Goal: Transaction & Acquisition: Purchase product/service

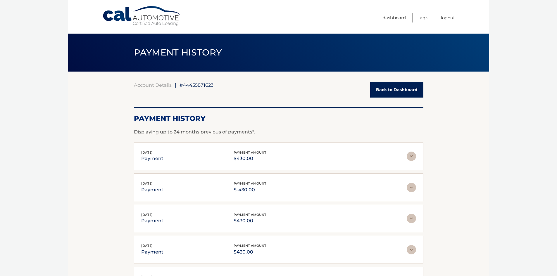
scroll to position [20, 0]
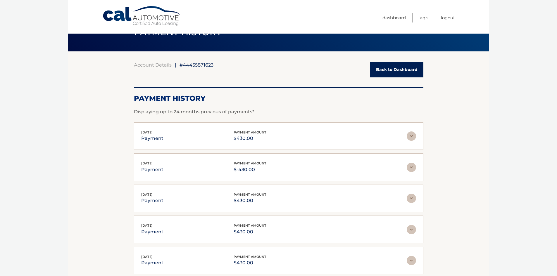
click at [394, 70] on link "Back to Dashboard" at bounding box center [396, 69] width 53 height 15
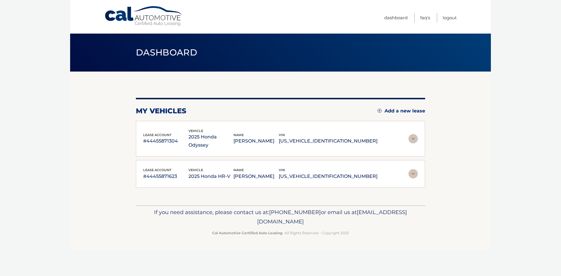
click at [414, 169] on img at bounding box center [413, 173] width 9 height 9
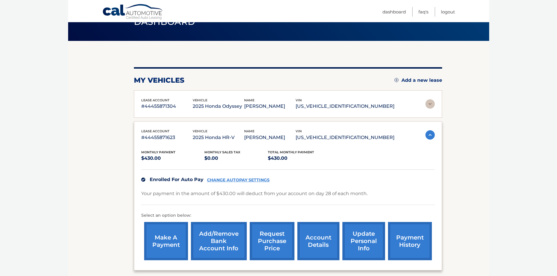
scroll to position [87, 0]
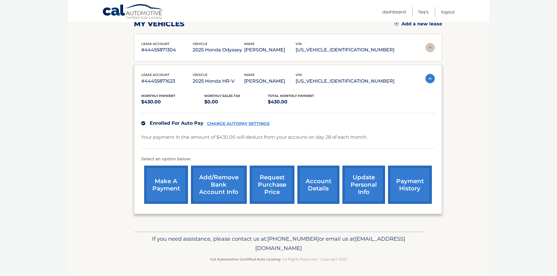
click at [170, 184] on link "make a payment" at bounding box center [166, 185] width 44 height 38
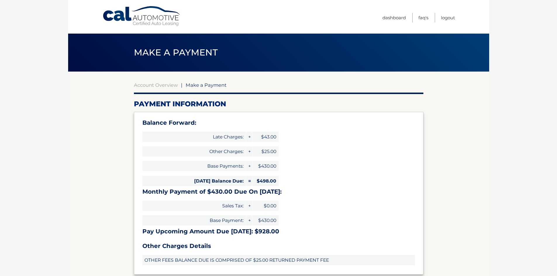
select select "Y2FmYzAzYjQtYTViYi00YWJkLWE2MmUtZGQ1ZGZiN2Q0YTU4"
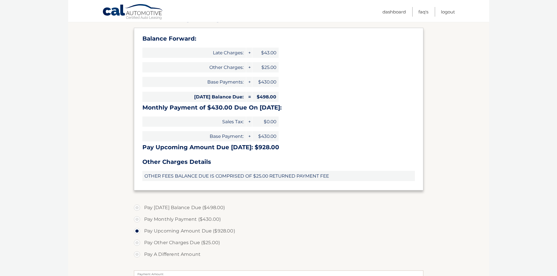
scroll to position [88, 0]
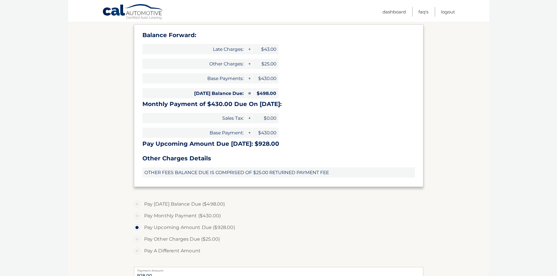
click at [138, 204] on label "Pay Today's Balance Due ($498.00)" at bounding box center [278, 204] width 289 height 12
click at [138, 204] on input "Pay Today's Balance Due ($498.00)" at bounding box center [139, 202] width 6 height 9
radio input "true"
type input "498.00"
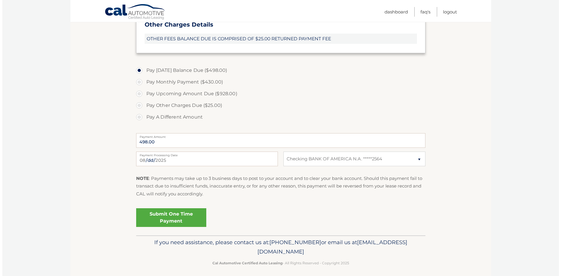
scroll to position [225, 0]
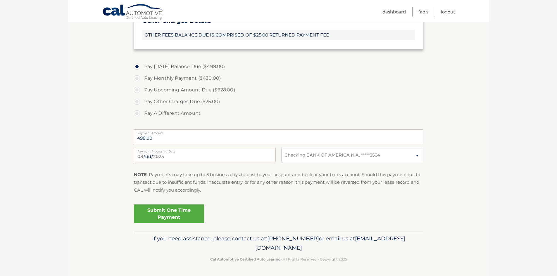
click at [171, 212] on link "Submit One Time Payment" at bounding box center [169, 214] width 70 height 19
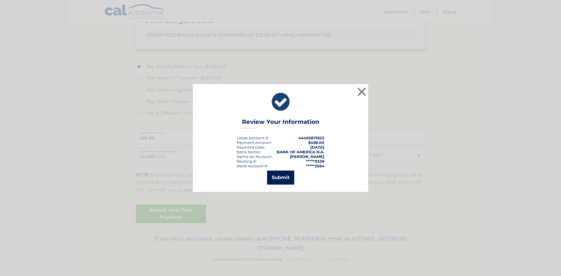
click at [282, 179] on button "Submit" at bounding box center [280, 178] width 27 height 14
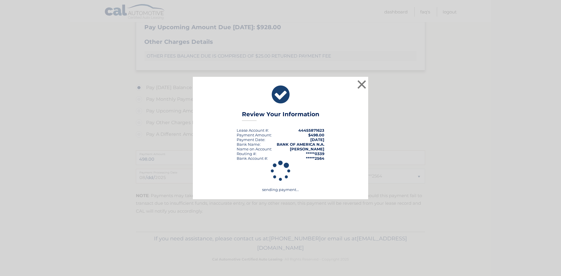
scroll to position [204, 0]
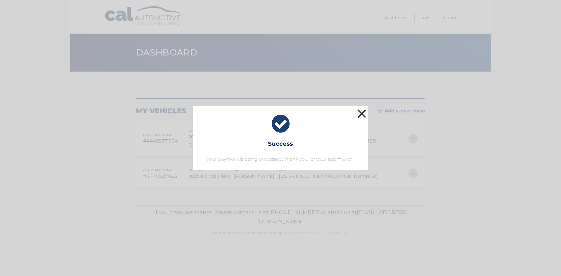
click at [360, 112] on button "×" at bounding box center [362, 114] width 12 height 12
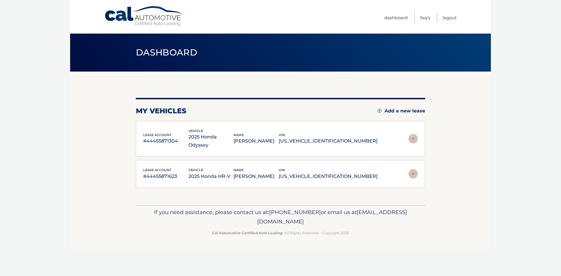
click at [478, 206] on footer "If you need assistance, please contact us at: 609-807-3200 or email us at Custo…" at bounding box center [280, 228] width 421 height 44
click at [416, 169] on img at bounding box center [413, 173] width 9 height 9
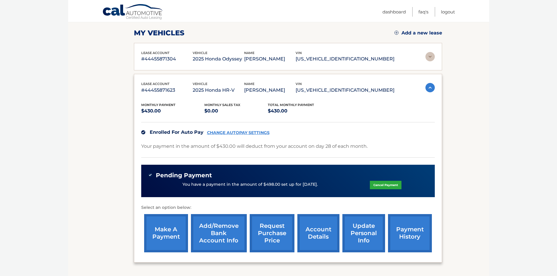
scroll to position [126, 0]
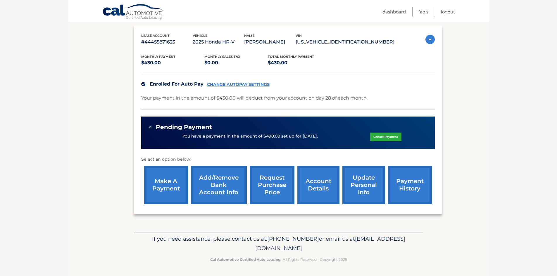
click at [410, 188] on link "payment history" at bounding box center [410, 185] width 44 height 38
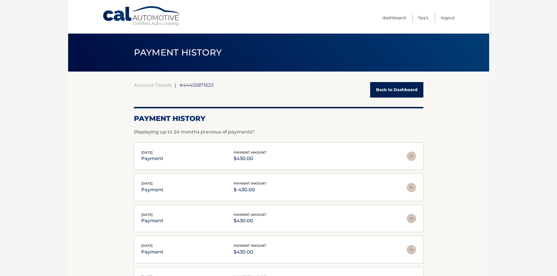
click at [397, 86] on link "Back to Dashboard" at bounding box center [396, 89] width 53 height 15
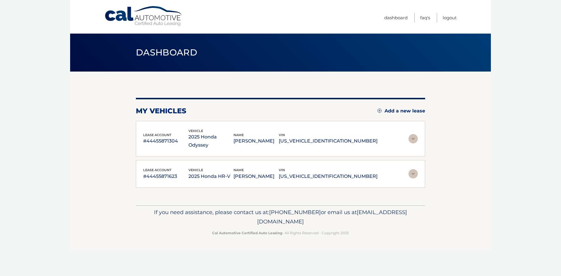
click at [413, 169] on img at bounding box center [413, 173] width 9 height 9
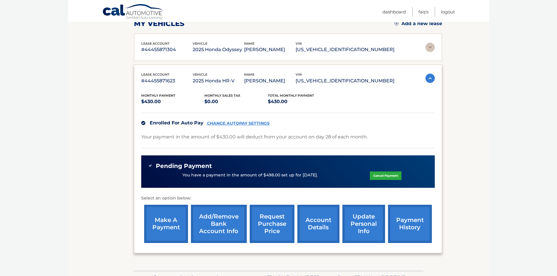
scroll to position [88, 0]
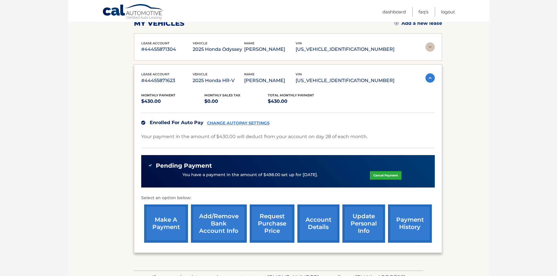
click at [404, 227] on link "payment history" at bounding box center [410, 224] width 44 height 38
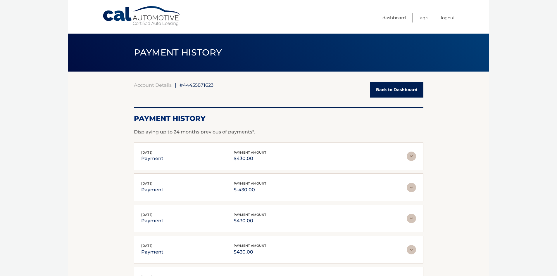
click at [384, 91] on link "Back to Dashboard" at bounding box center [396, 89] width 53 height 15
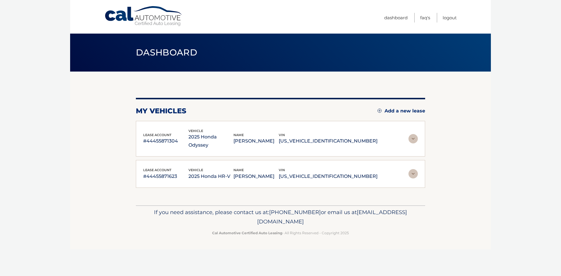
click at [422, 161] on div "lease account #44455871623 vehicle 2025 Honda HR-V name [PERSON_NAME] vin [US_V…" at bounding box center [280, 174] width 289 height 28
click at [407, 168] on div "lease account #44455871623 vehicle 2025 Honda HR-V name [PERSON_NAME] vin [US_V…" at bounding box center [280, 174] width 275 height 13
